Goal: Task Accomplishment & Management: Use online tool/utility

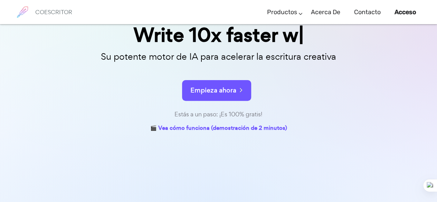
scroll to position [66, 0]
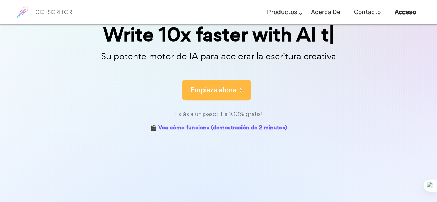
click at [217, 99] on button "Empieza ahora" at bounding box center [216, 90] width 69 height 21
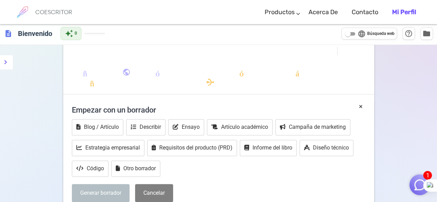
scroll to position [85, 0]
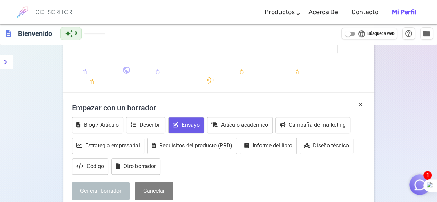
click at [188, 127] on font "Ensayo" at bounding box center [191, 124] width 18 height 7
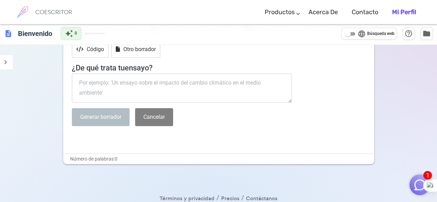
scroll to position [207, 0]
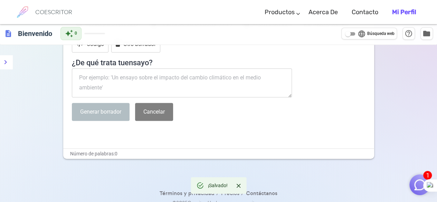
click at [133, 85] on textarea at bounding box center [182, 82] width 220 height 29
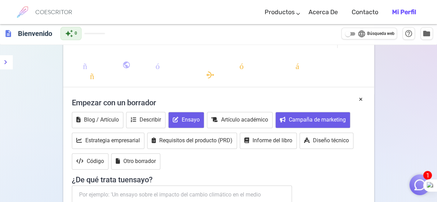
scroll to position [0, 0]
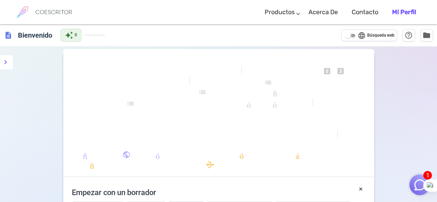
click at [352, 39] on input "language Búsqueda web" at bounding box center [347, 35] width 25 height 8
checkbox input "true"
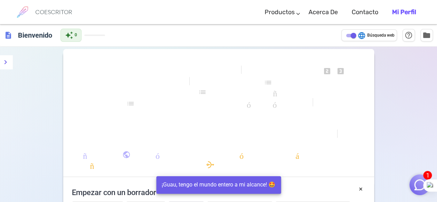
click at [265, 87] on span "formato_lista_numerada" at bounding box center [275, 83] width 157 height 10
click at [187, 116] on font "formato_alinear_a_la_izquierda" at bounding box center [221, 113] width 248 height 8
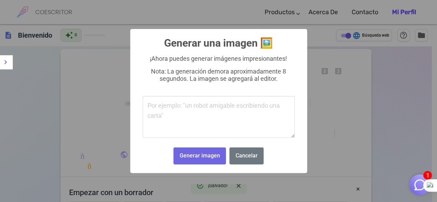
click at [305, 126] on div "× Generar una imagen 🖼️ ¡Ahora puedes generar imágenes impresionantes! Nota: La…" at bounding box center [218, 101] width 177 height 144
click at [258, 168] on div "× Generar una imagen 🖼️ ¡Ahora puedes generar imágenes impresionantes! Nota: La…" at bounding box center [218, 101] width 177 height 144
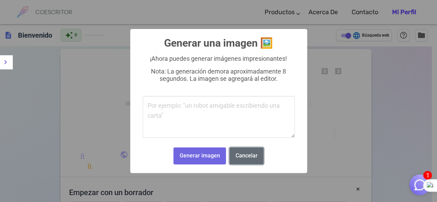
click at [253, 164] on button "Cancelar" at bounding box center [246, 155] width 34 height 17
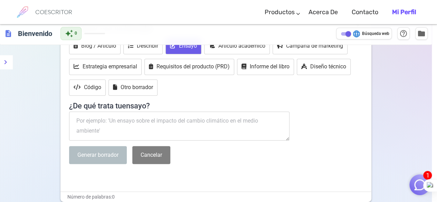
scroll to position [164, 0]
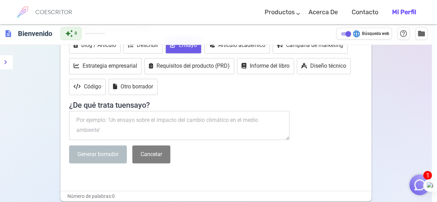
click at [253, 165] on div "× Generar una imagen 🖼️ ¡Ahora puedes generar imágenes impresionantes! Nota: La…" at bounding box center [218, 101] width 437 height 202
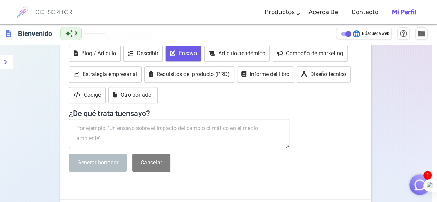
scroll to position [158, 0]
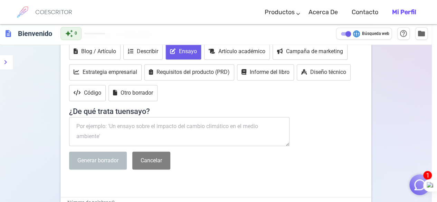
click at [128, 140] on div "× Generar una imagen 🖼️ ¡Ahora puedes generar imágenes impresionantes! Nota: La…" at bounding box center [218, 101] width 437 height 202
click at [124, 124] on div "× Generar una imagen 🖼️ ¡Ahora puedes generar imágenes impresionantes! Nota: La…" at bounding box center [218, 101] width 437 height 202
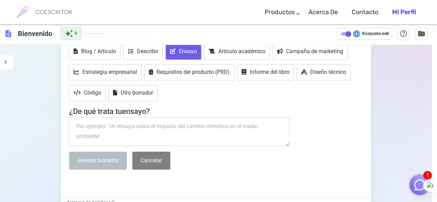
click at [124, 124] on div "× Generar una imagen 🖼️ ¡Ahora puedes generar imágenes impresionantes! Nota: La…" at bounding box center [218, 101] width 437 height 202
click at [108, 147] on div "× Generar una imagen 🖼️ ¡Ahora puedes generar imágenes impresionantes! Nota: La…" at bounding box center [218, 101] width 437 height 202
click at [124, 129] on div "× Generar una imagen 🖼️ ¡Ahora puedes generar imágenes impresionantes! Nota: La…" at bounding box center [218, 101] width 437 height 202
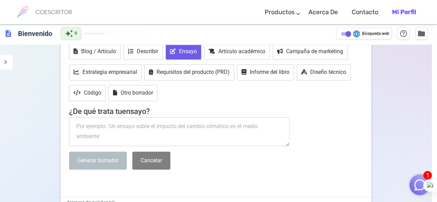
click at [132, 81] on div "× Generar una imagen 🖼️ ¡Ahora puedes generar imágenes impresionantes! Nota: La…" at bounding box center [218, 101] width 437 height 202
click at [108, 53] on div "× Generar una imagen 🖼️ ¡Ahora puedes generar imágenes impresionantes! Nota: La…" at bounding box center [218, 101] width 437 height 202
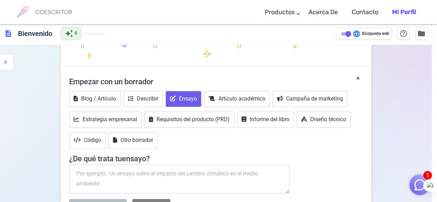
scroll to position [114, 0]
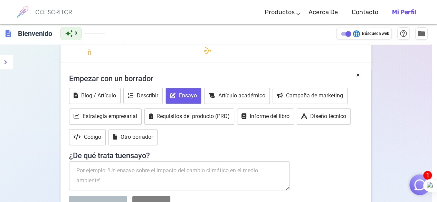
click at [219, 100] on textarea at bounding box center [219, 108] width 76 height 21
click at [217, 94] on div "¡Ahora puedes generar imágenes impresionantes! Nota: La generación demora aprox…" at bounding box center [218, 86] width 78 height 17
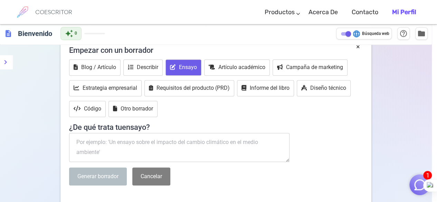
scroll to position [143, 0]
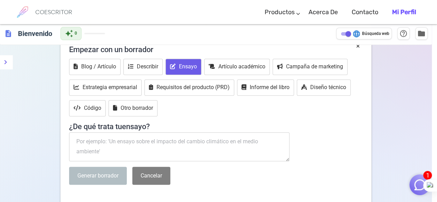
click at [199, 140] on div "× Generar una imagen 🖼️ ¡Ahora puedes generar imágenes impresionantes! Nota: La…" at bounding box center [218, 101] width 437 height 202
click at [105, 144] on div "× Generar una imagen 🖼️ ¡Ahora puedes generar imágenes impresionantes! Nota: La…" at bounding box center [218, 101] width 437 height 202
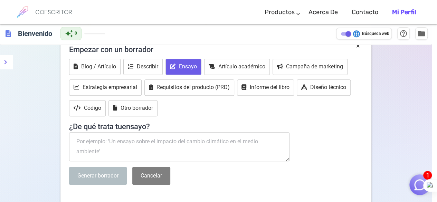
click at [105, 144] on div "× Generar una imagen 🖼️ ¡Ahora puedes generar imágenes impresionantes! Nota: La…" at bounding box center [218, 101] width 437 height 202
click at [6, 58] on icon "menú" at bounding box center [5, 62] width 8 height 8
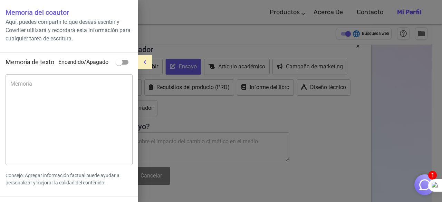
click at [144, 57] on button "menú" at bounding box center [145, 62] width 14 height 14
